Goal: Check status: Check status

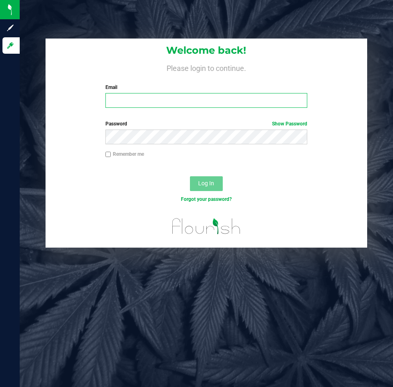
drag, startPoint x: 230, startPoint y: 107, endPoint x: 232, endPoint y: 103, distance: 4.8
click at [231, 105] on input "Email" at bounding box center [206, 100] width 202 height 15
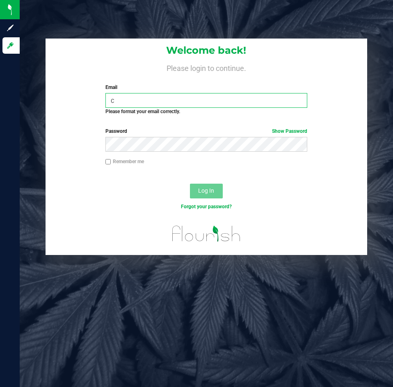
type input "[EMAIL_ADDRESS][DOMAIN_NAME]"
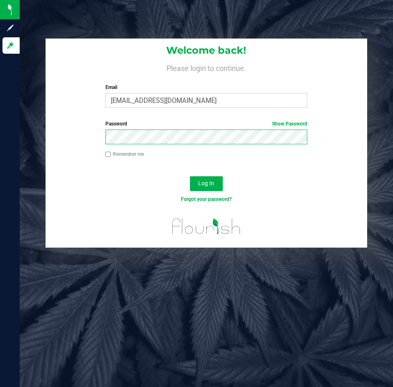
click at [190, 176] on button "Log In" at bounding box center [206, 183] width 33 height 15
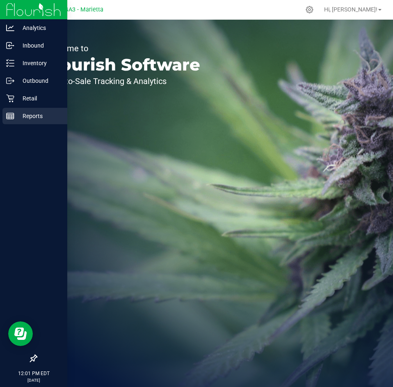
click at [8, 121] on div "Reports" at bounding box center [34, 116] width 65 height 16
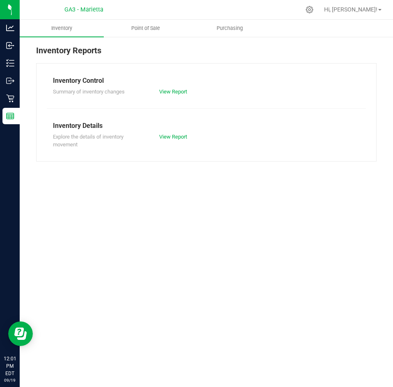
click at [153, 17] on div at bounding box center [223, 10] width 153 height 16
click at [153, 22] on uib-tab-heading "Point of Sale" at bounding box center [145, 28] width 83 height 16
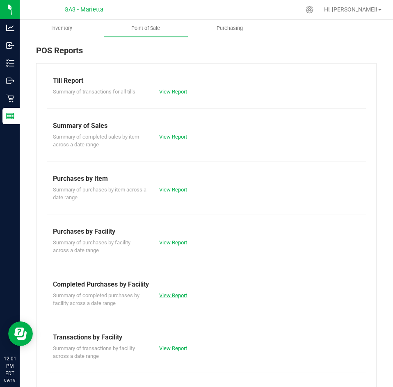
click at [161, 292] on div "View Report" at bounding box center [179, 296] width 53 height 8
click at [161, 292] on link "View Report" at bounding box center [173, 295] width 28 height 6
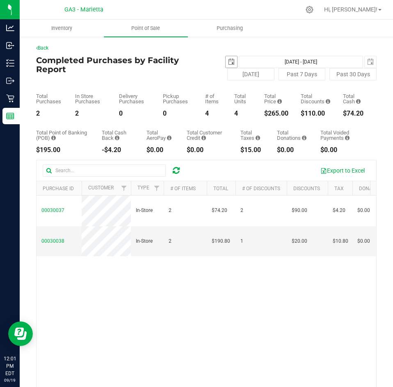
click at [232, 60] on span "select" at bounding box center [231, 61] width 11 height 11
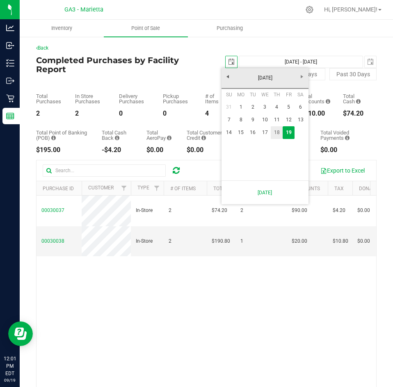
click at [276, 133] on link "18" at bounding box center [277, 132] width 12 height 13
type input "[DATE]"
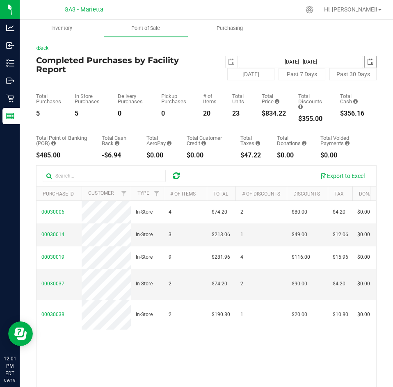
click at [365, 61] on span "select" at bounding box center [370, 61] width 11 height 11
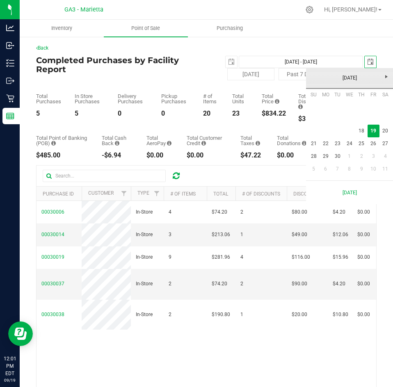
scroll to position [0, 21]
click at [364, 132] on link "18" at bounding box center [362, 131] width 12 height 13
type input "[DATE] - [DATE]"
type input "[DATE]"
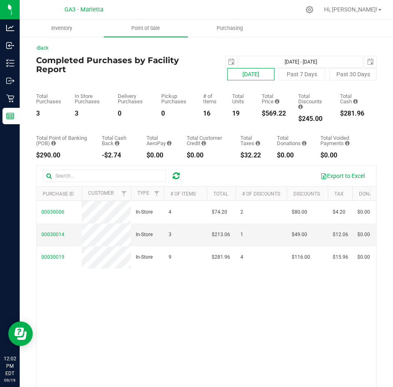
click at [251, 74] on button "[DATE]" at bounding box center [250, 74] width 47 height 12
type input "[DATE] - [DATE]"
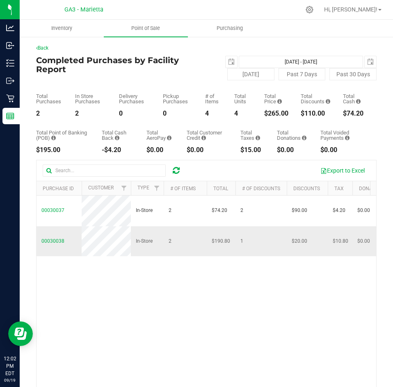
click at [365, 13] on span "Hi, [PERSON_NAME]!" at bounding box center [350, 9] width 53 height 7
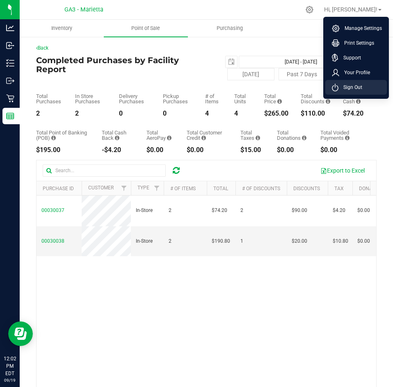
click at [361, 87] on span "Sign Out" at bounding box center [350, 87] width 24 height 8
